Goal: Find specific page/section: Find specific page/section

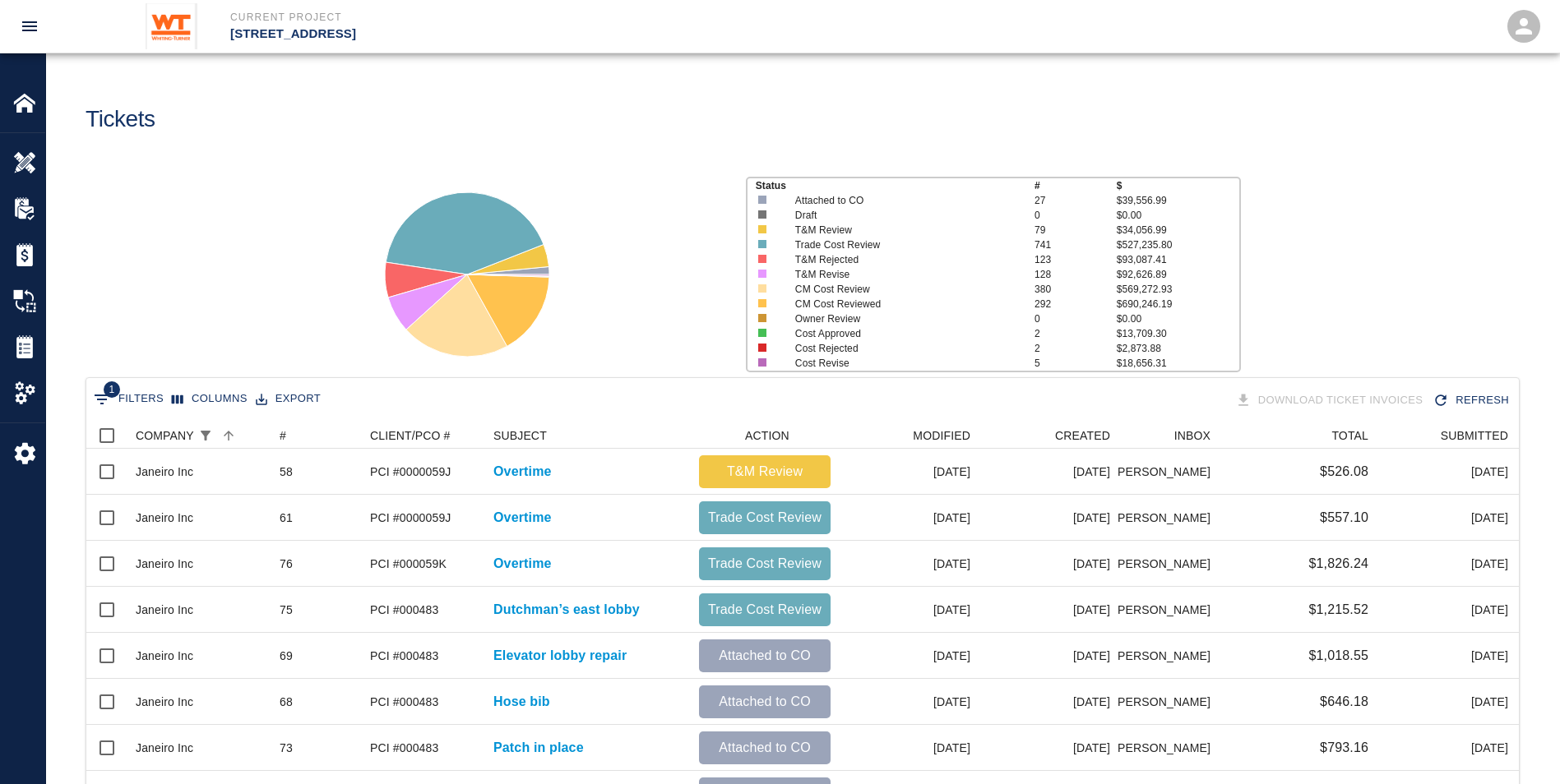
scroll to position [935, 1420]
click at [25, 343] on img at bounding box center [25, 347] width 23 height 23
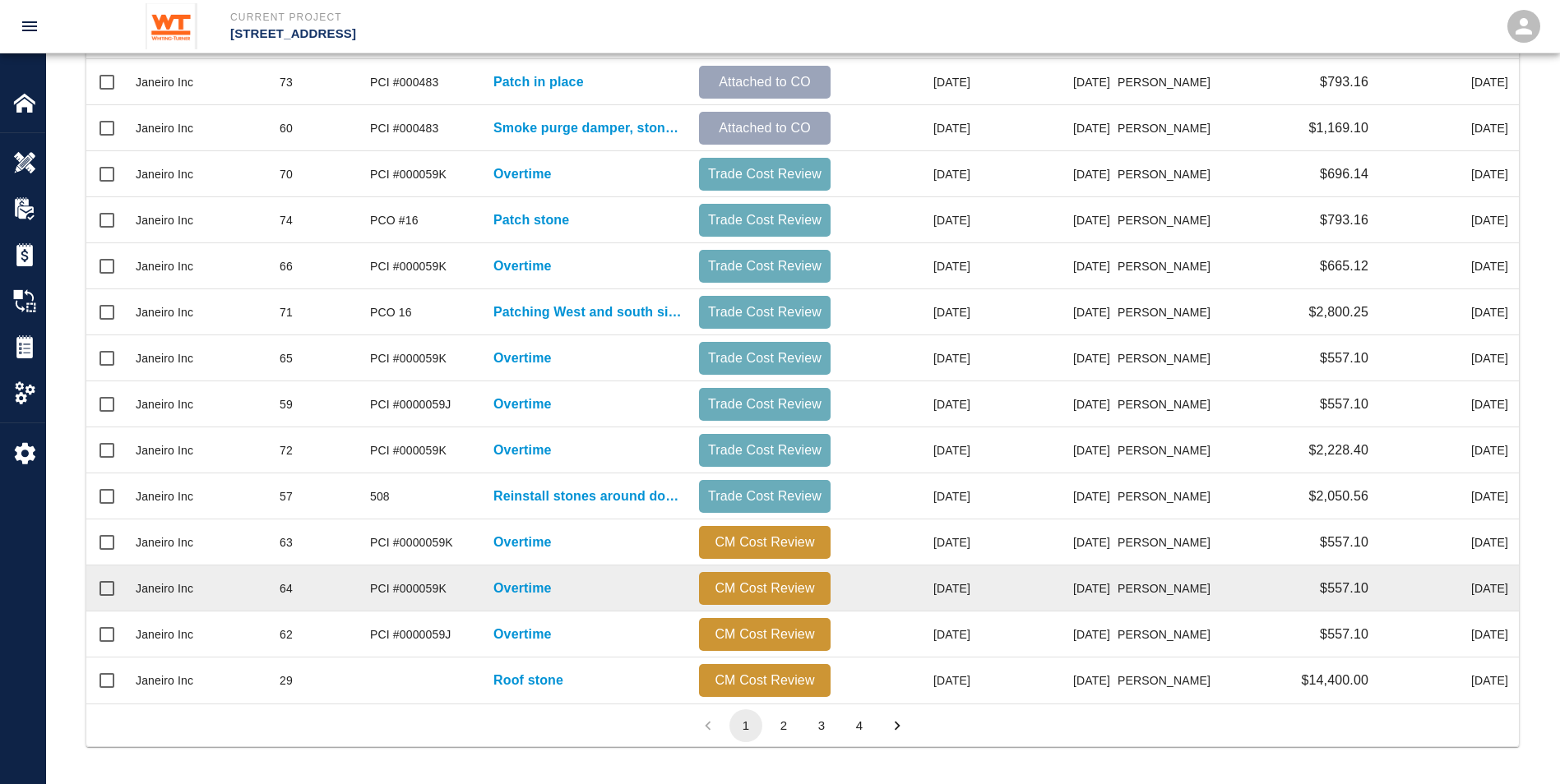
scroll to position [669, 0]
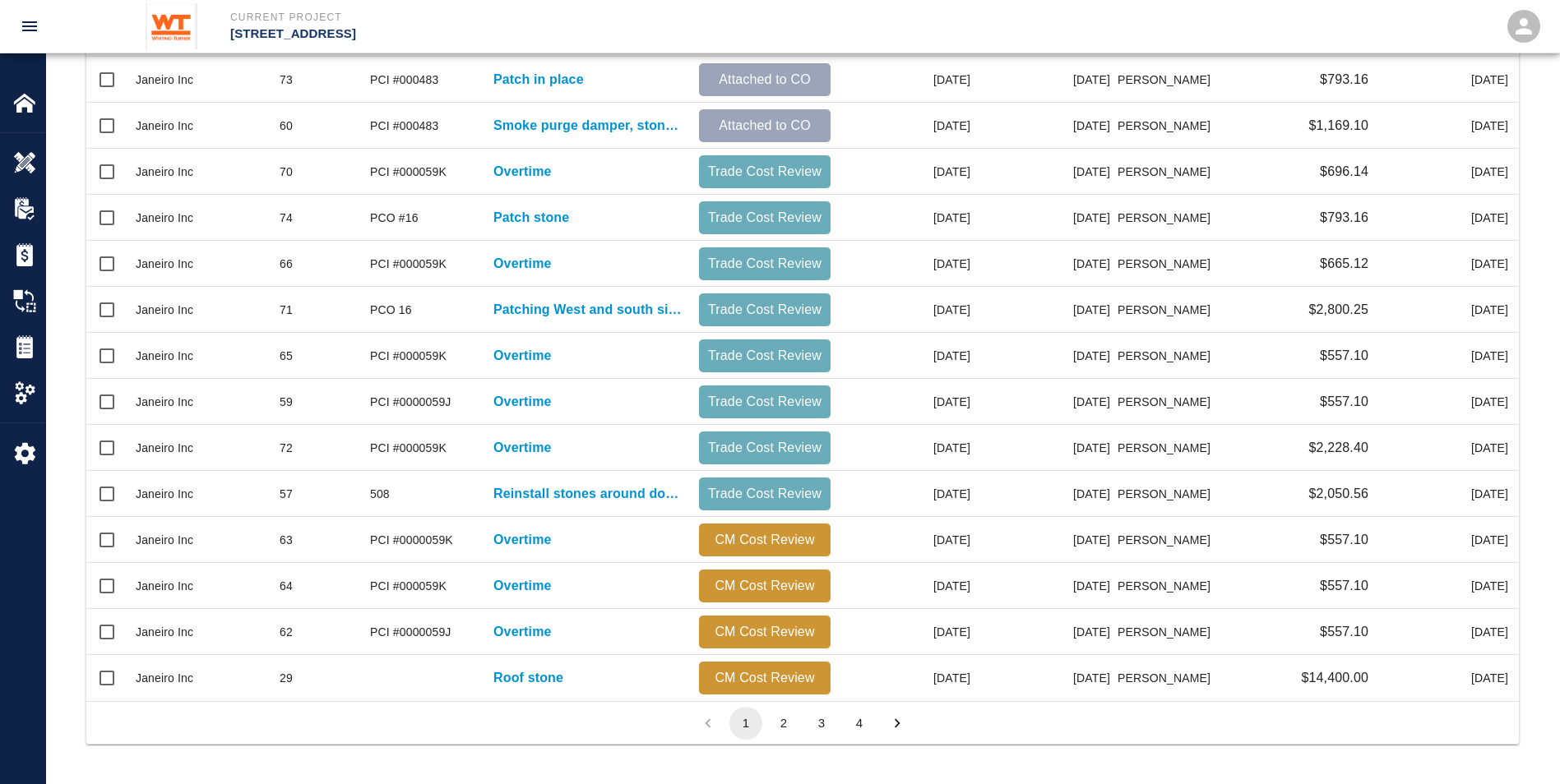
click at [792, 727] on button "2" at bounding box center [783, 723] width 33 height 33
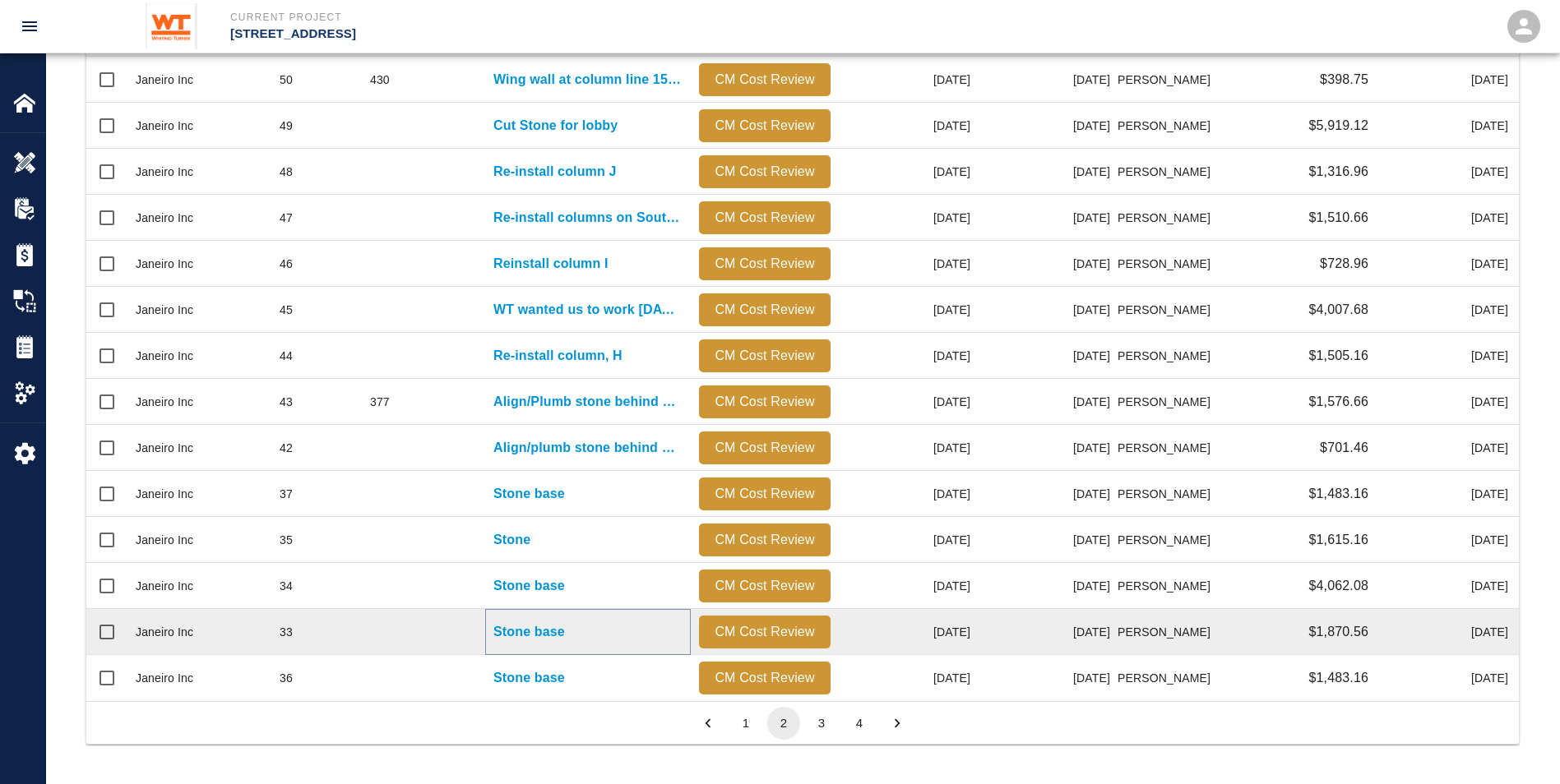
click at [529, 637] on p "Stone base" at bounding box center [529, 631] width 71 height 19
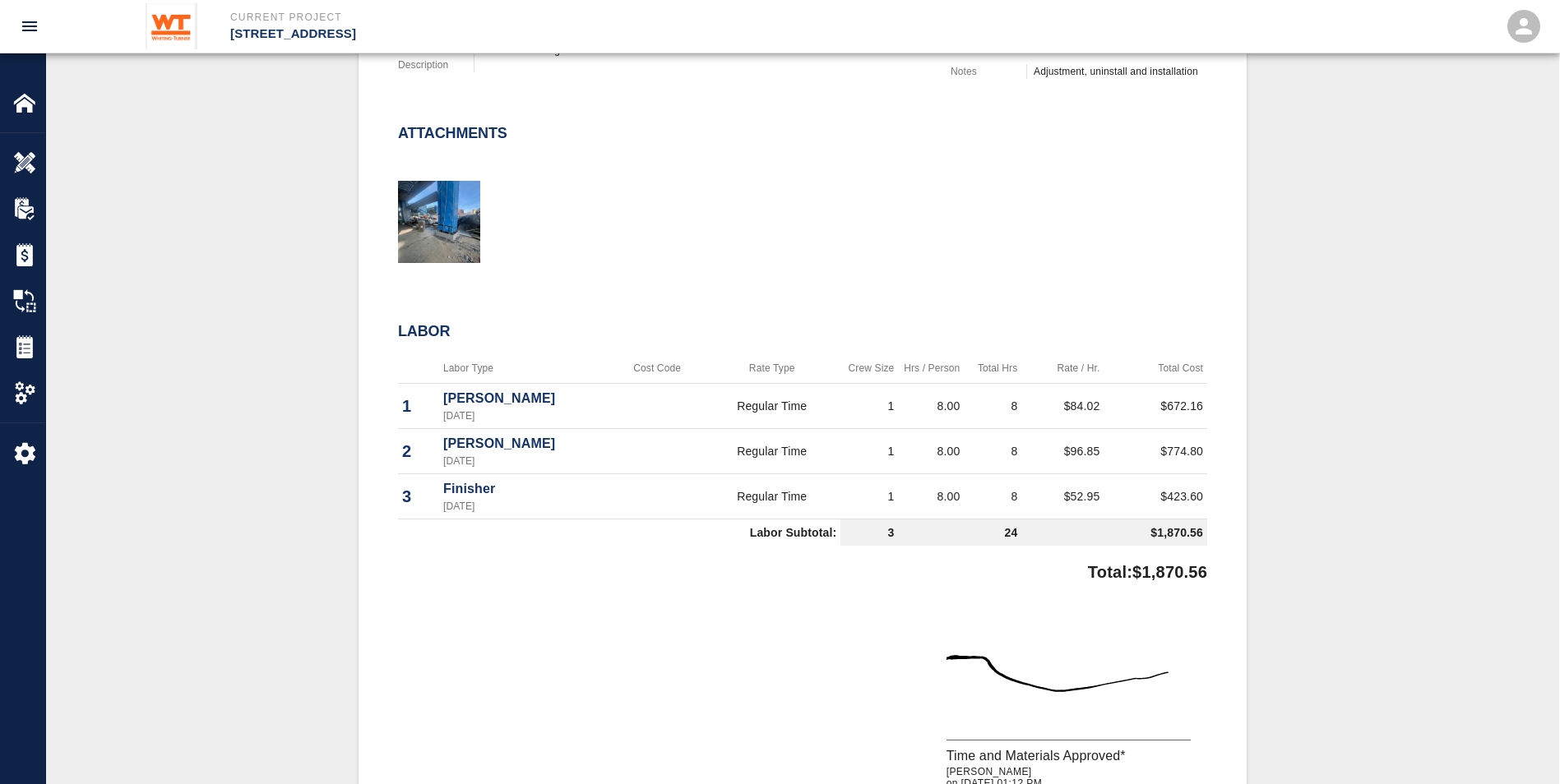
scroll to position [740, 0]
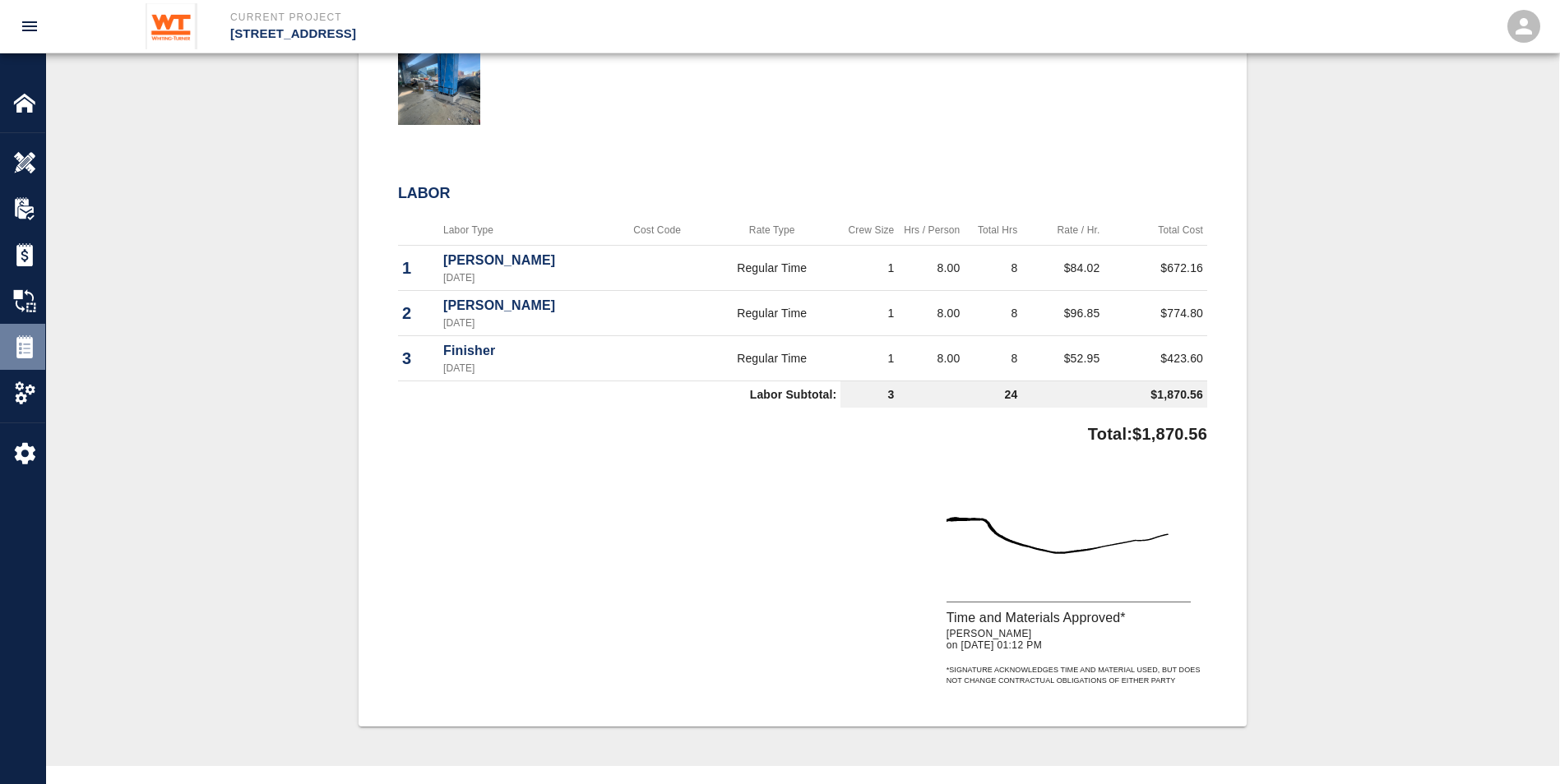
click at [31, 354] on img at bounding box center [25, 347] width 23 height 23
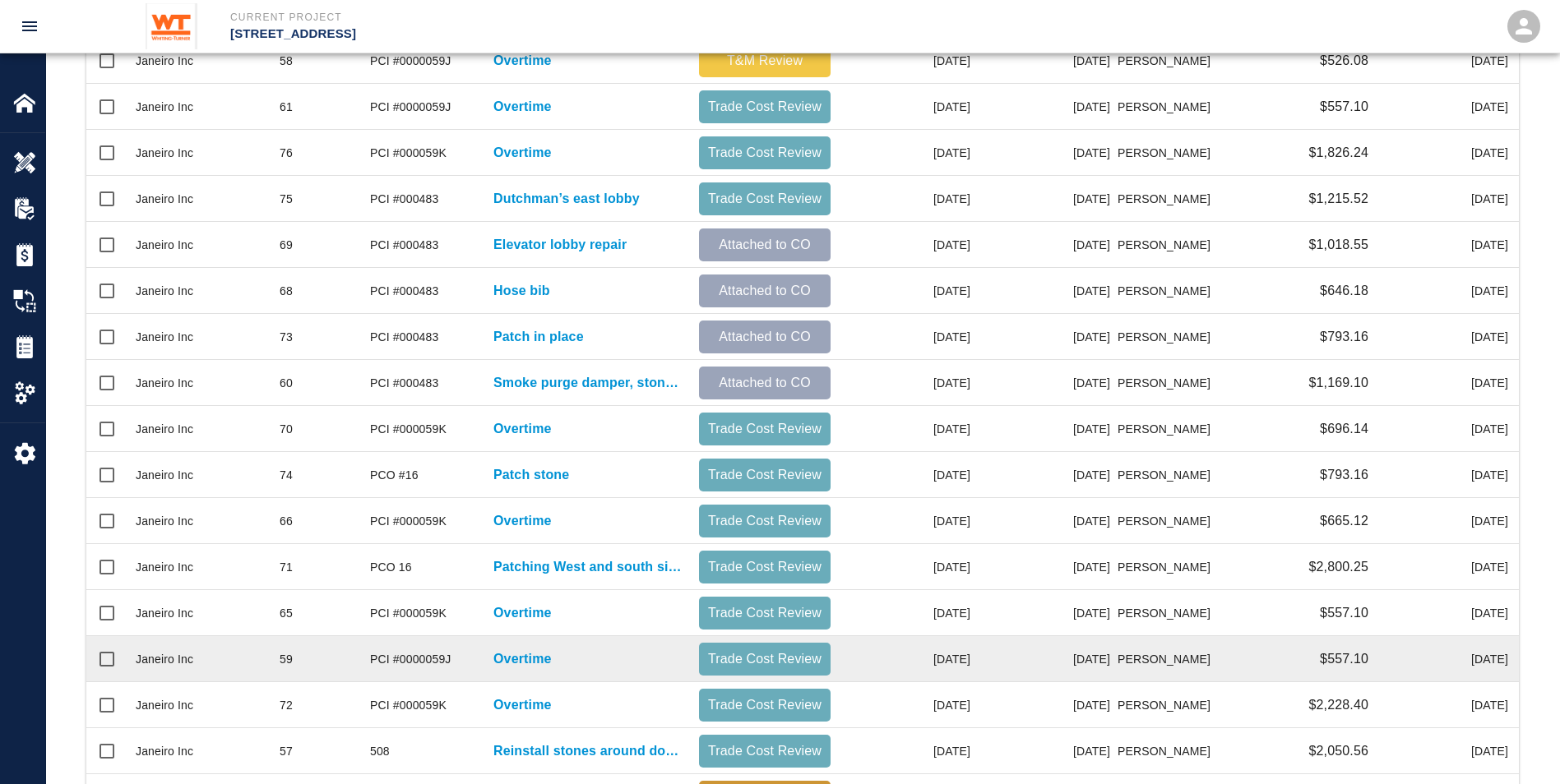
scroll to position [669, 0]
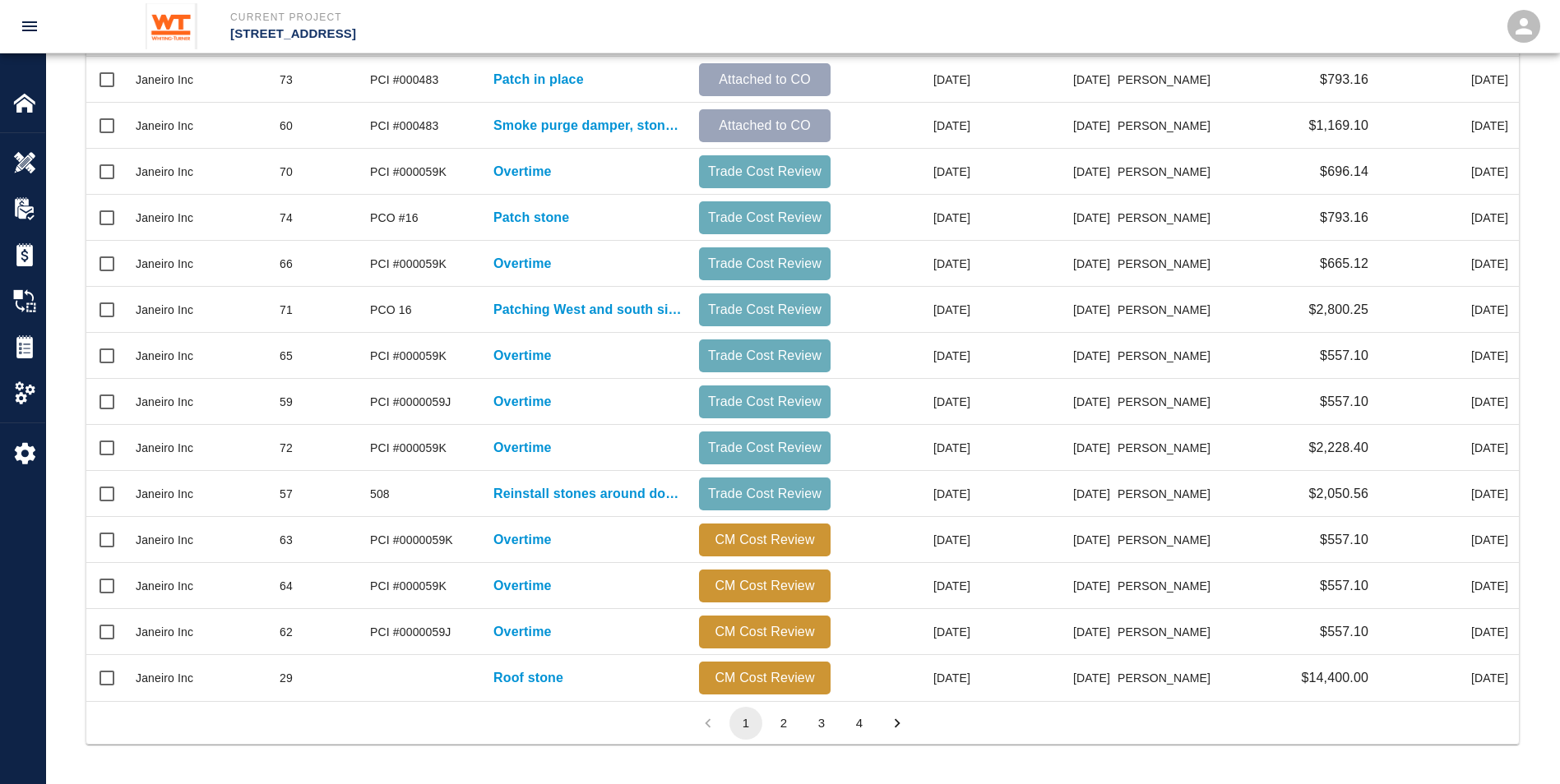
click at [783, 719] on button "2" at bounding box center [783, 723] width 33 height 33
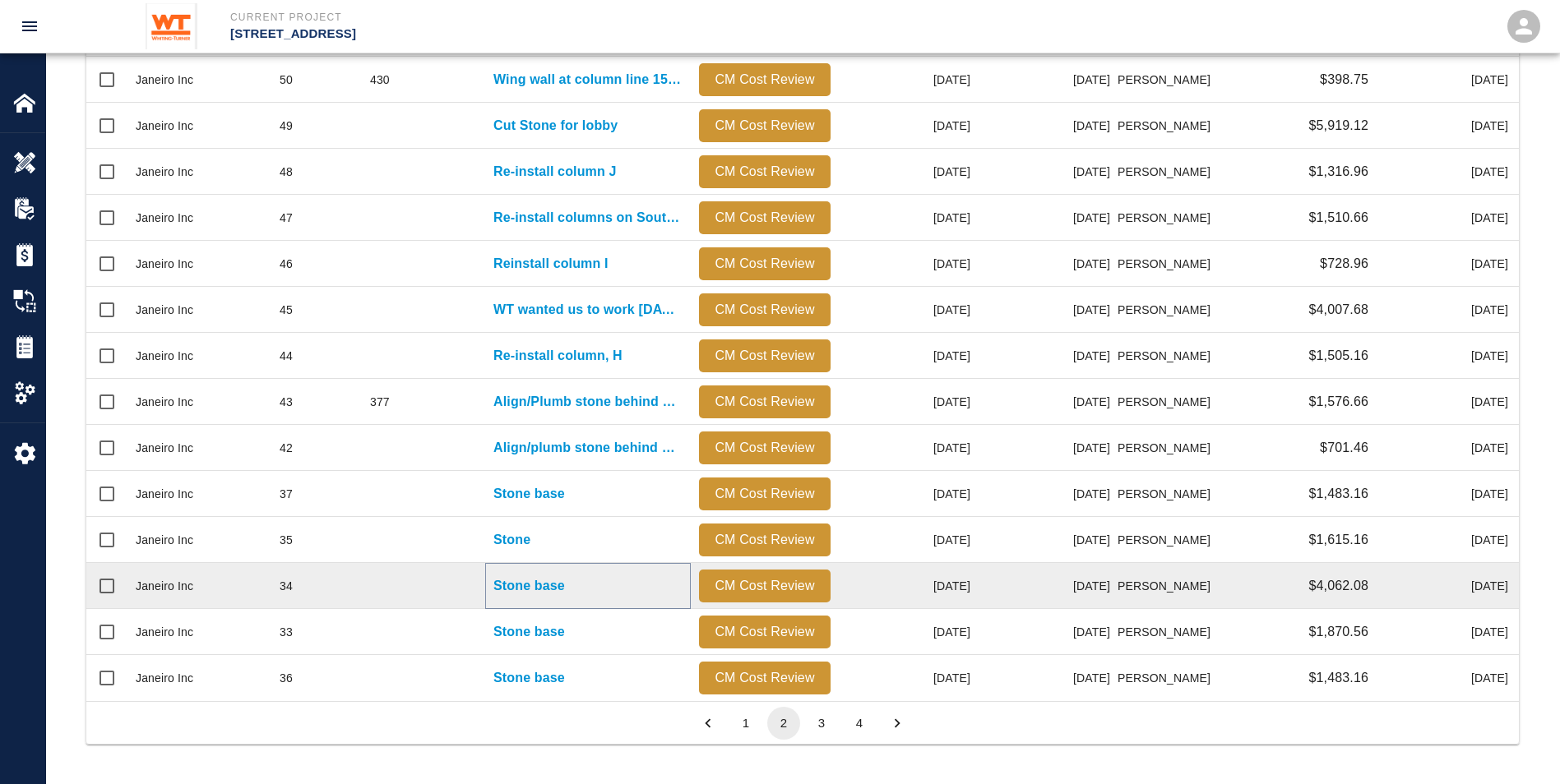
click at [545, 587] on p "Stone base" at bounding box center [529, 586] width 71 height 19
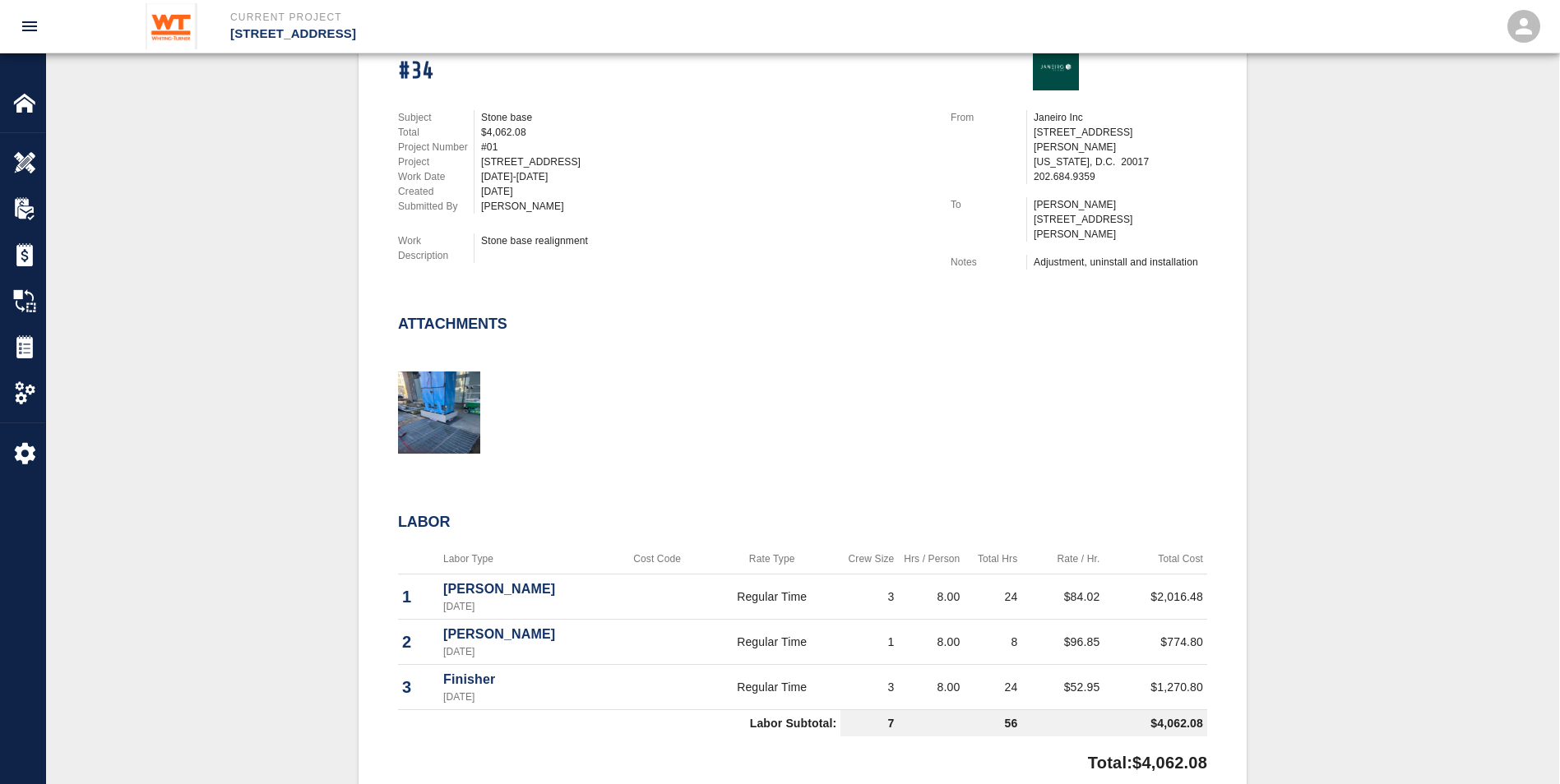
scroll to position [493, 0]
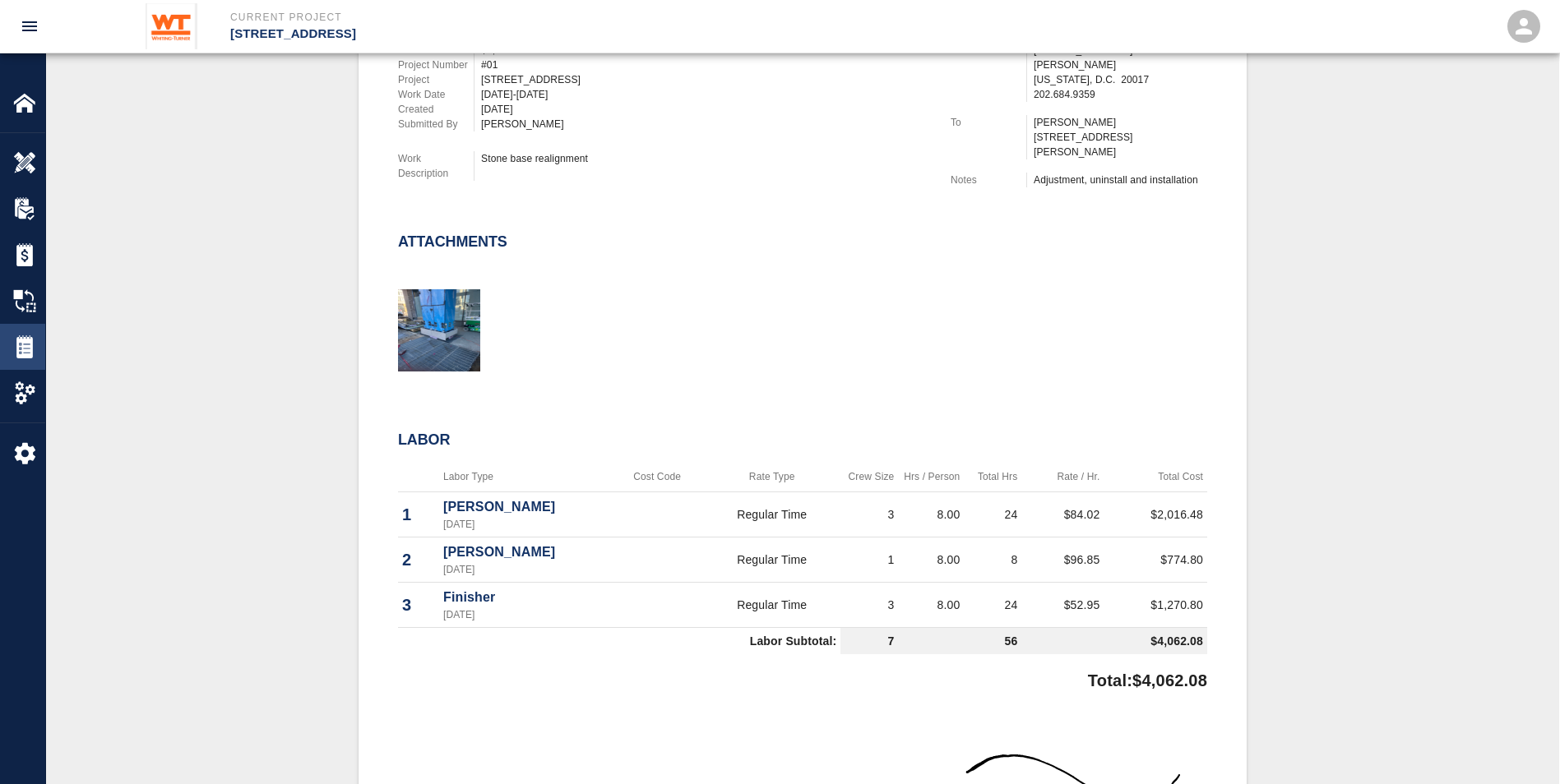
click at [27, 342] on img at bounding box center [25, 347] width 23 height 23
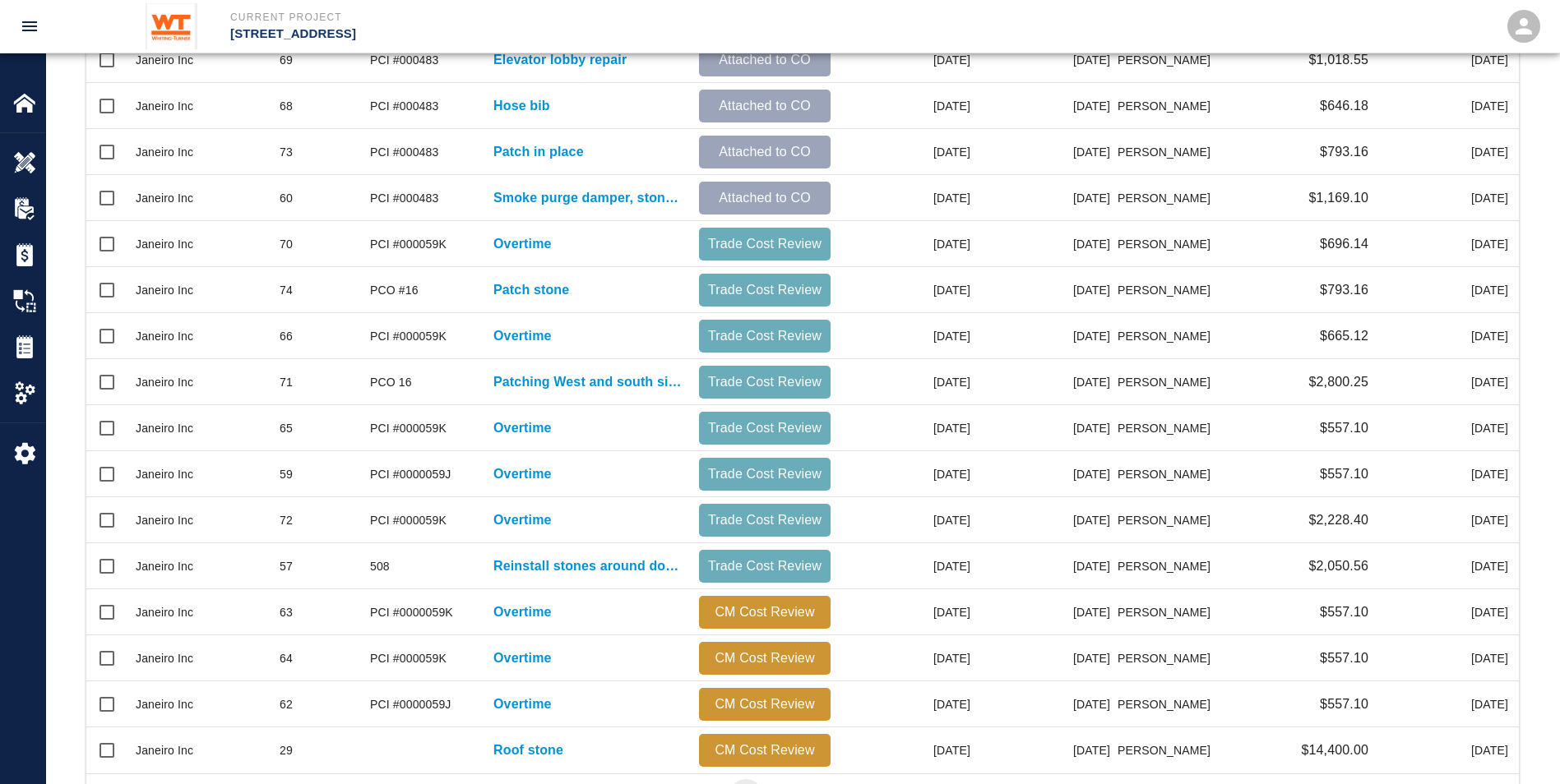
scroll to position [669, 0]
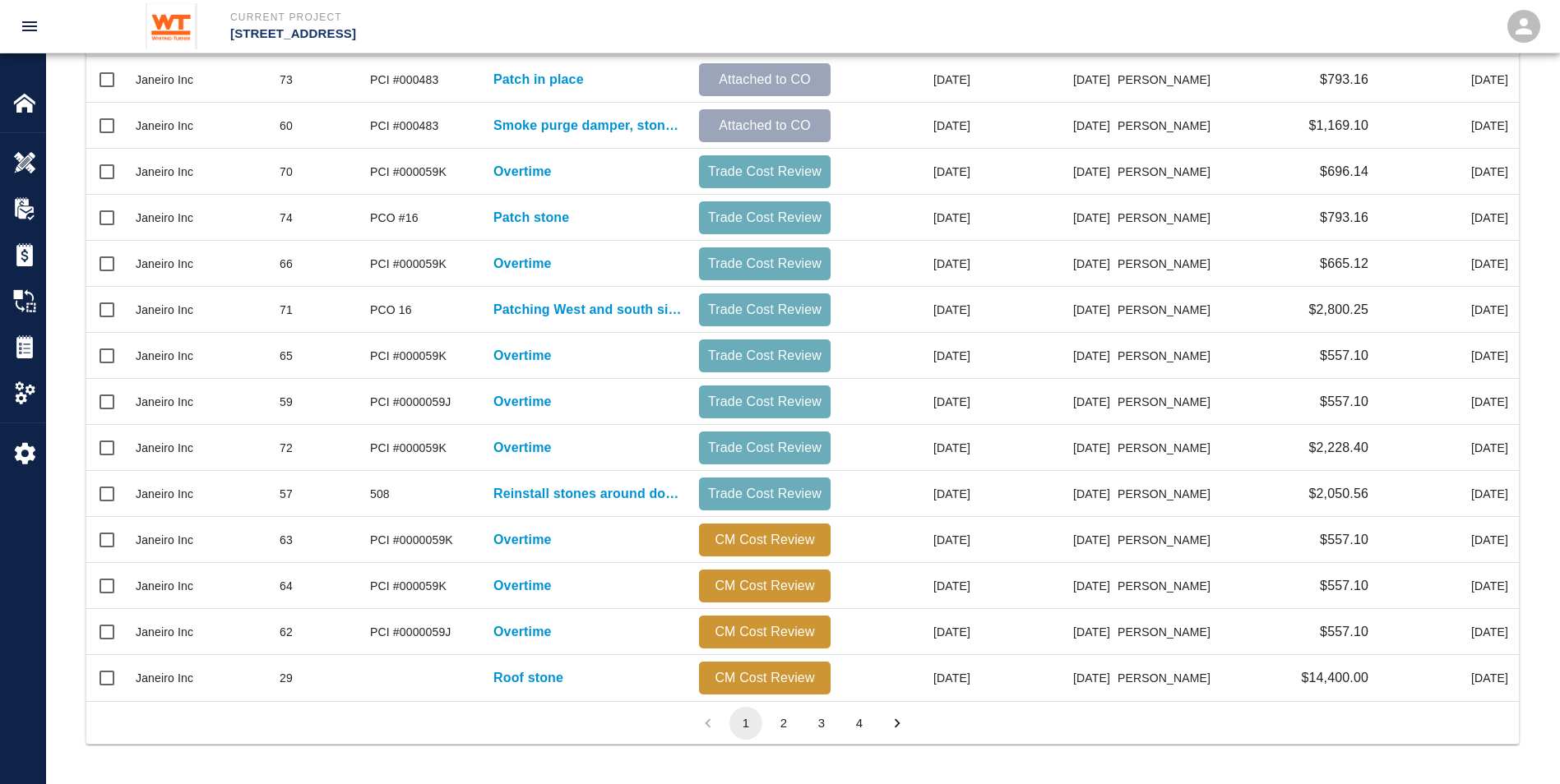
click at [821, 725] on button "3" at bounding box center [822, 723] width 33 height 33
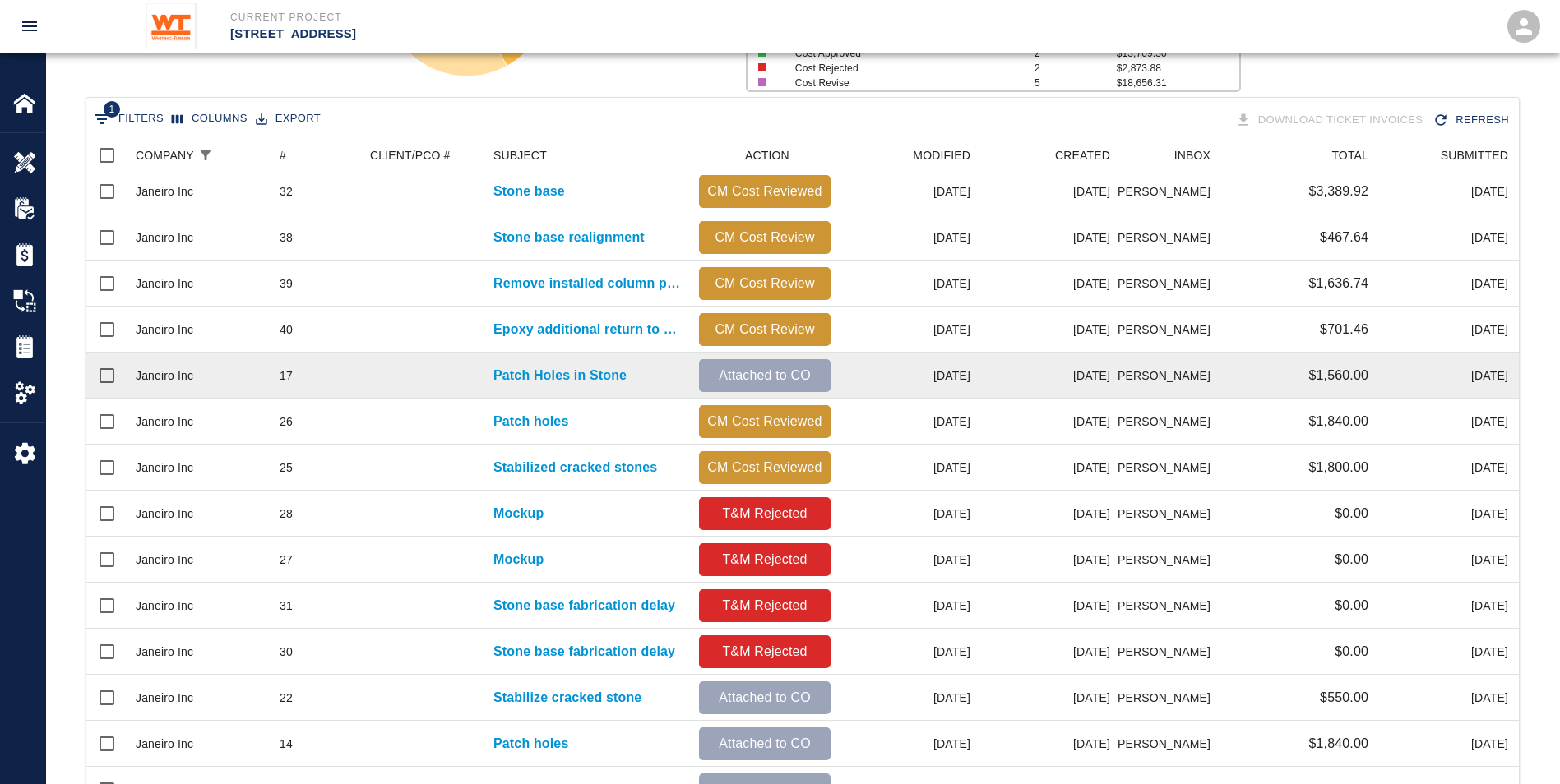
scroll to position [258, 0]
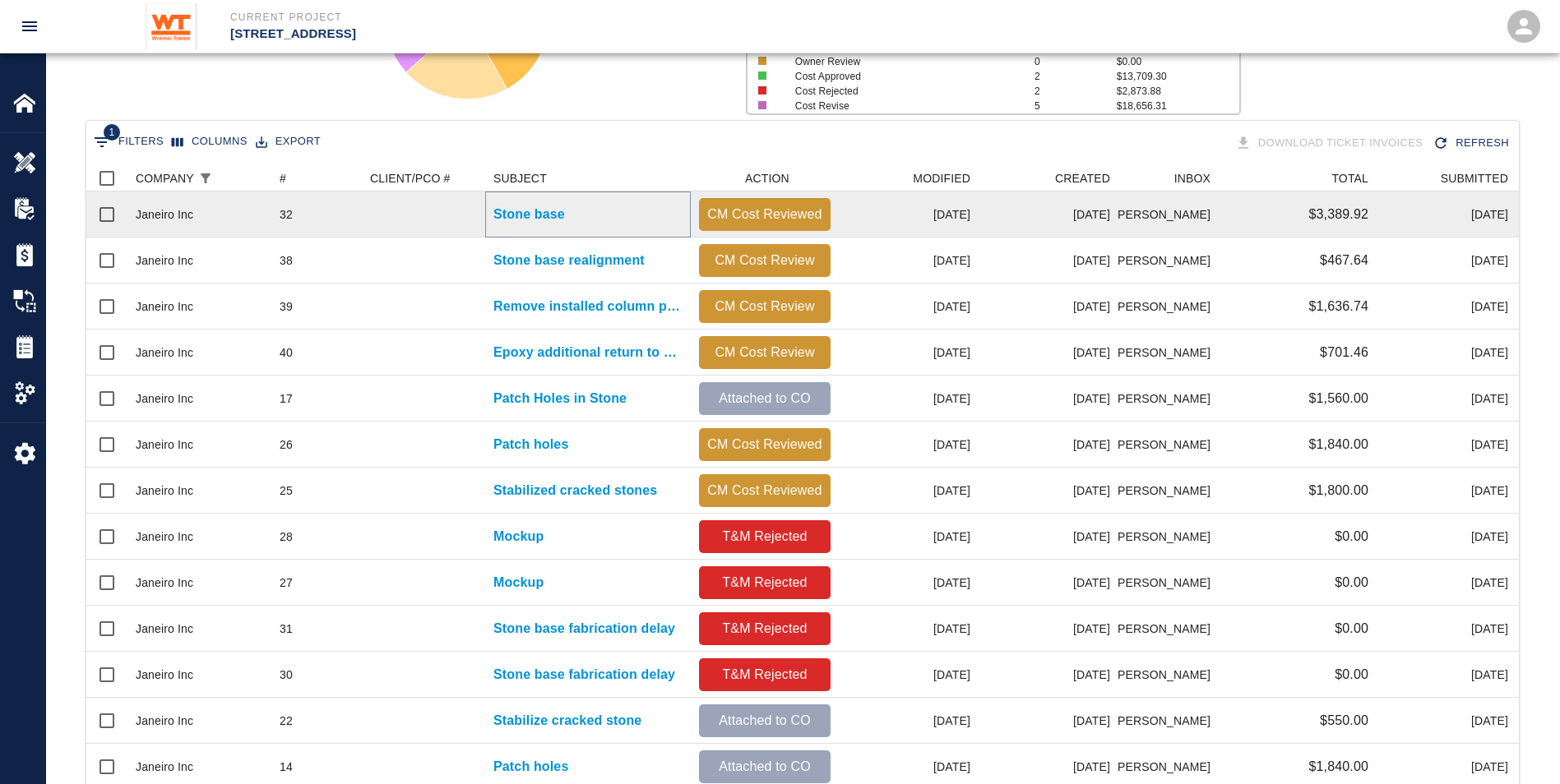
click at [510, 207] on p "Stone base" at bounding box center [529, 214] width 71 height 19
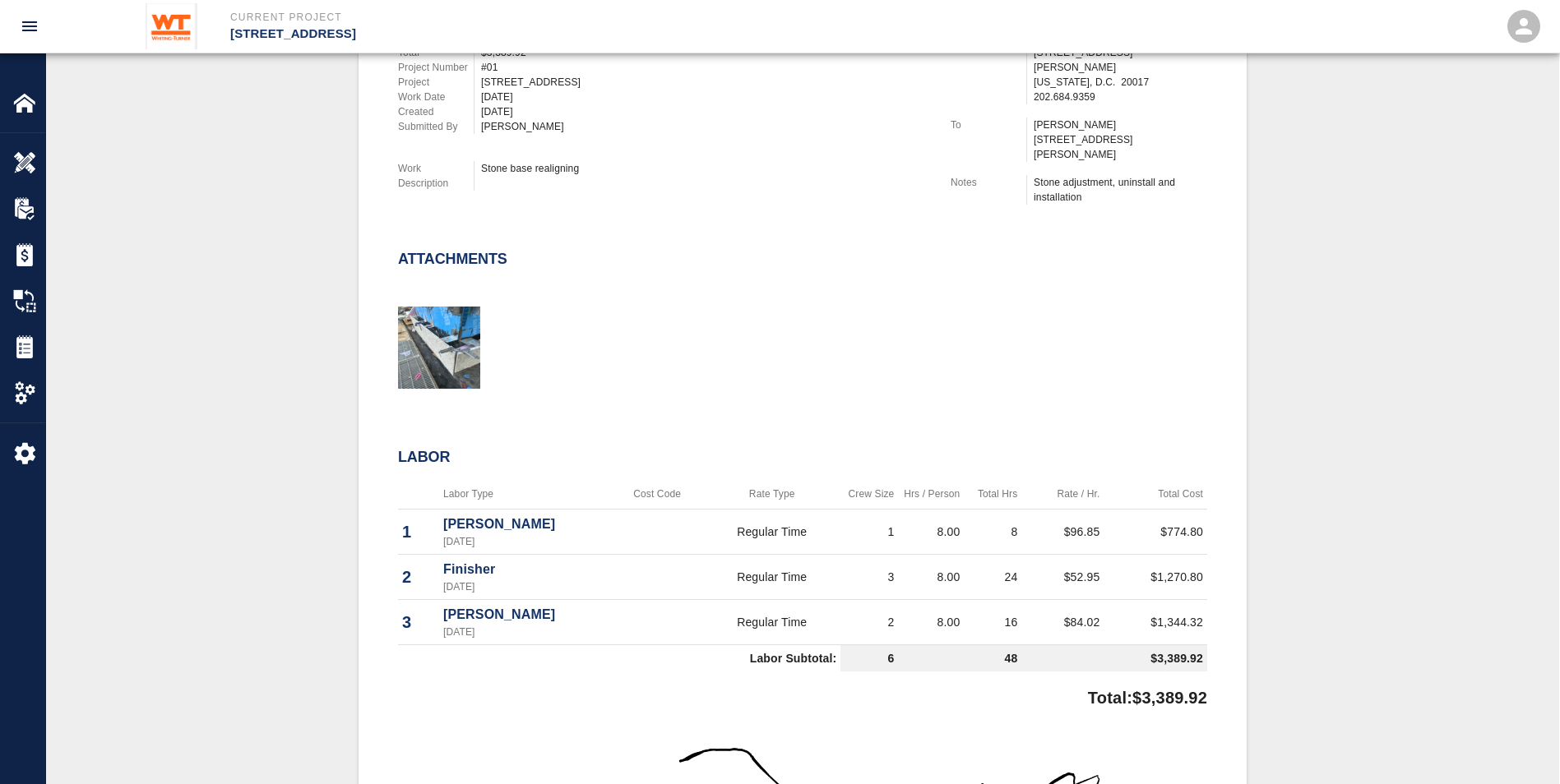
scroll to position [493, 0]
